Goal: Task Accomplishment & Management: Manage account settings

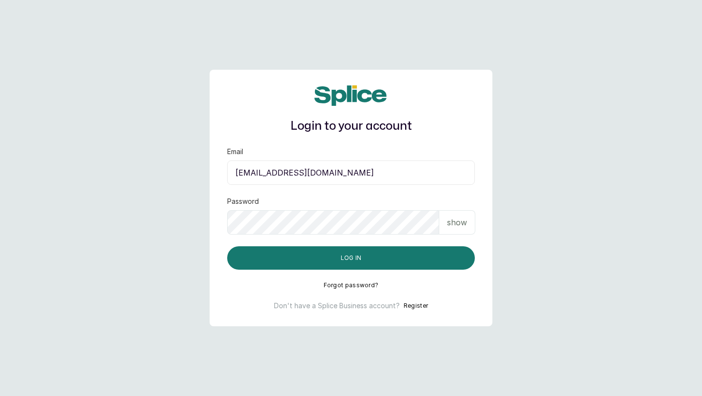
click at [289, 181] on input "[EMAIL_ADDRESS][DOMAIN_NAME]" at bounding box center [351, 172] width 248 height 24
type input "[EMAIL_ADDRESS][DOMAIN_NAME]"
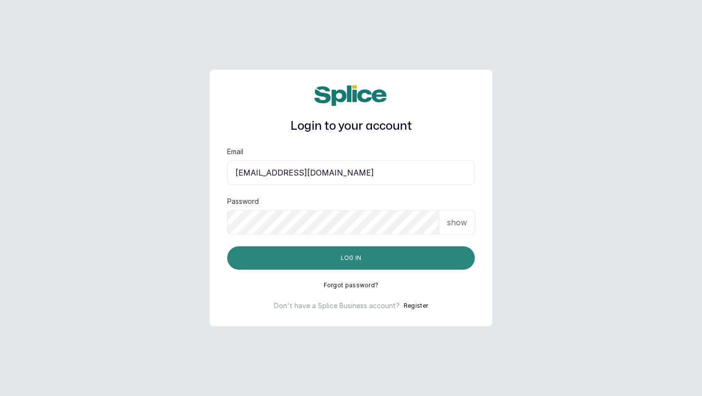
click at [418, 264] on button "Log in" at bounding box center [351, 257] width 248 height 23
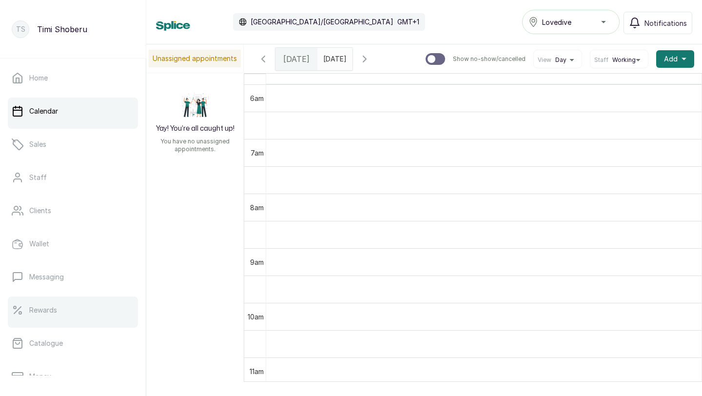
scroll to position [153, 0]
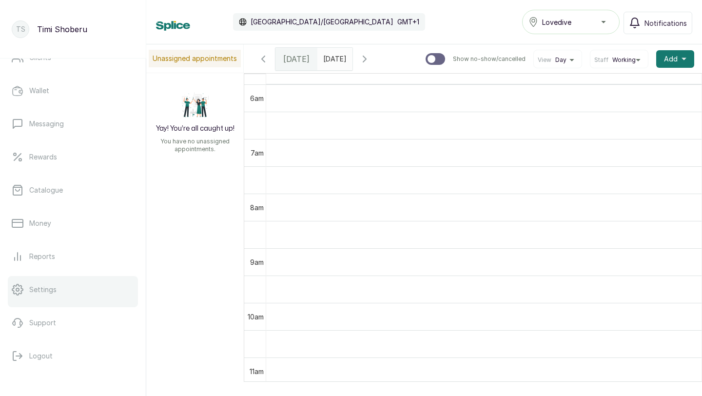
click at [54, 290] on p "Settings" at bounding box center [42, 290] width 27 height 10
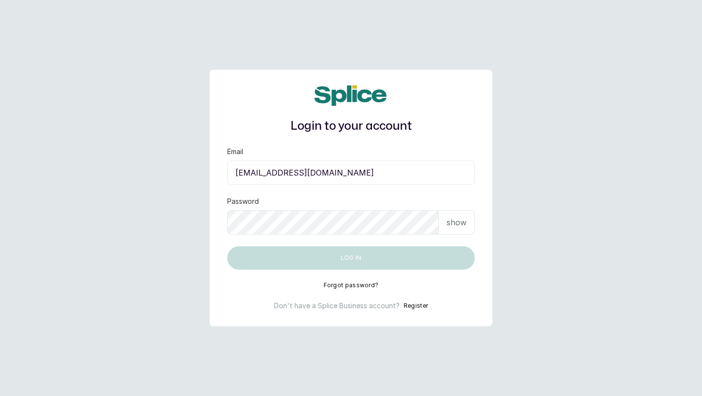
click at [268, 175] on input "layo@withsplice.com" at bounding box center [351, 172] width 248 height 24
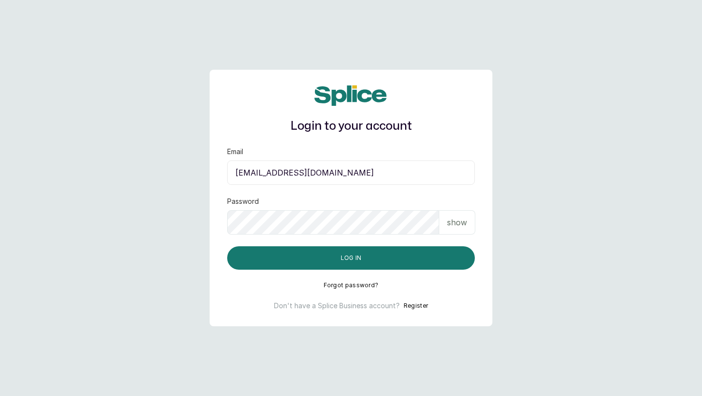
click at [268, 175] on input "layo@withsplice.com" at bounding box center [351, 172] width 248 height 24
paste input "ovedive948@gmail"
type input "lovedive948@gmail.com"
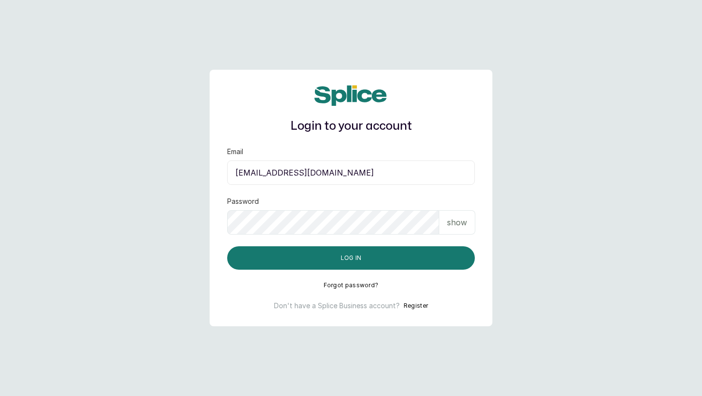
click at [458, 222] on p "show" at bounding box center [457, 222] width 20 height 12
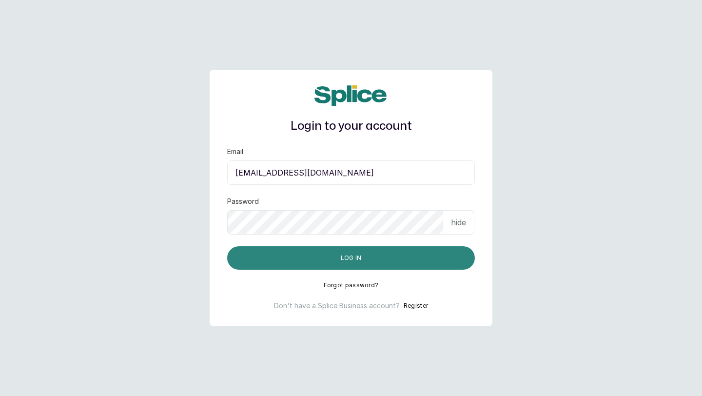
click at [375, 259] on button "Log in" at bounding box center [351, 257] width 248 height 23
